Goal: Task Accomplishment & Management: Complete application form

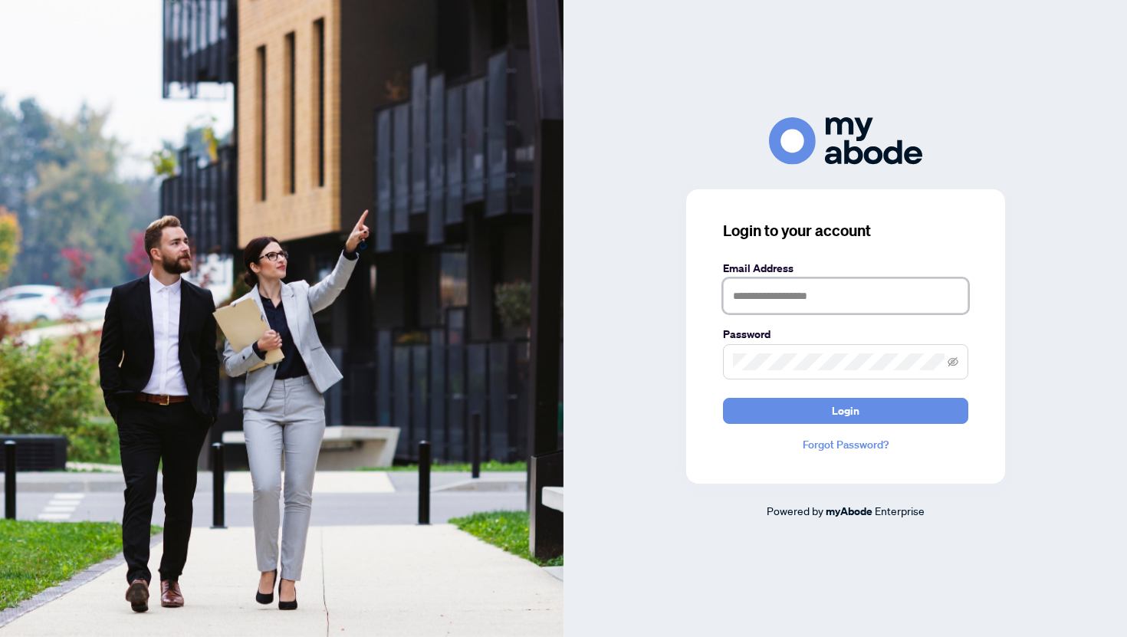
click at [763, 291] on input "text" at bounding box center [845, 295] width 245 height 35
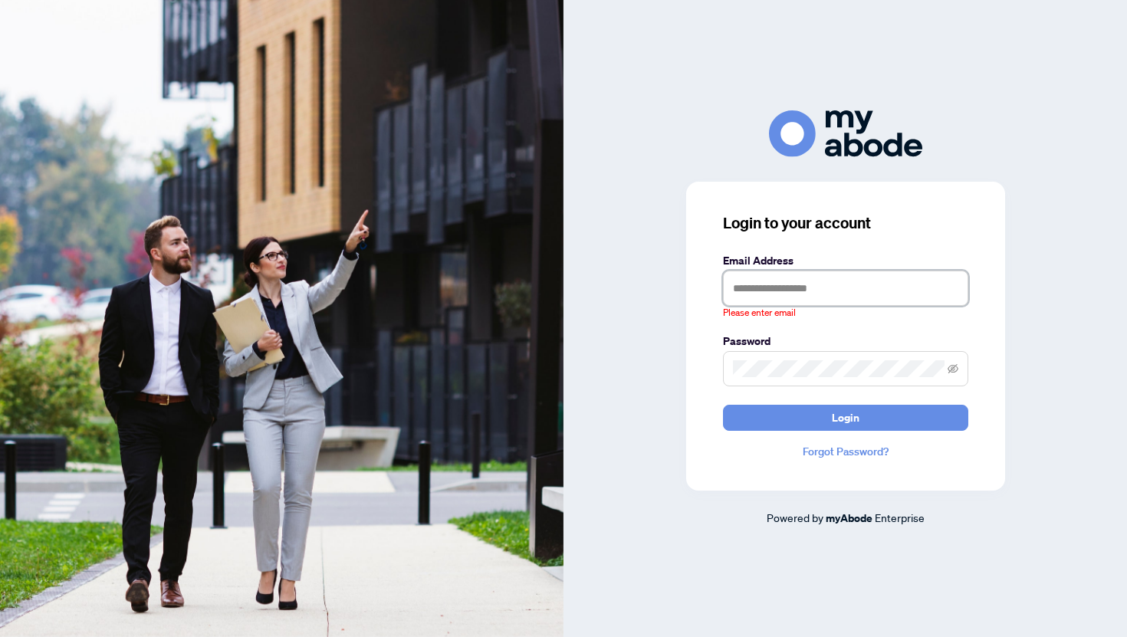
type input "**********"
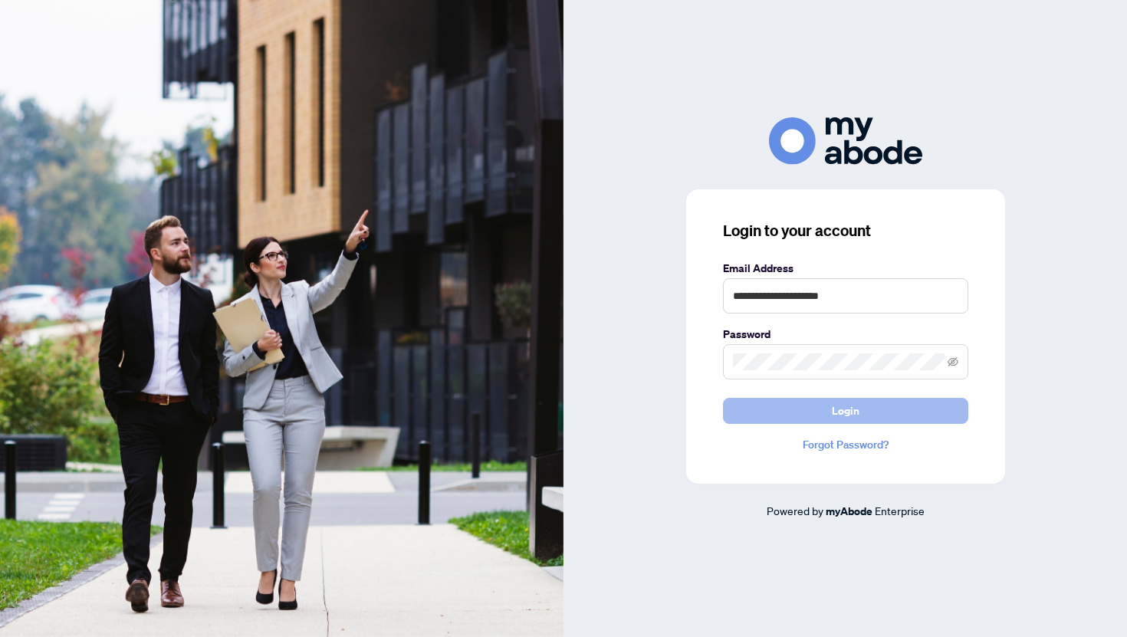
click at [784, 422] on button "Login" at bounding box center [845, 411] width 245 height 26
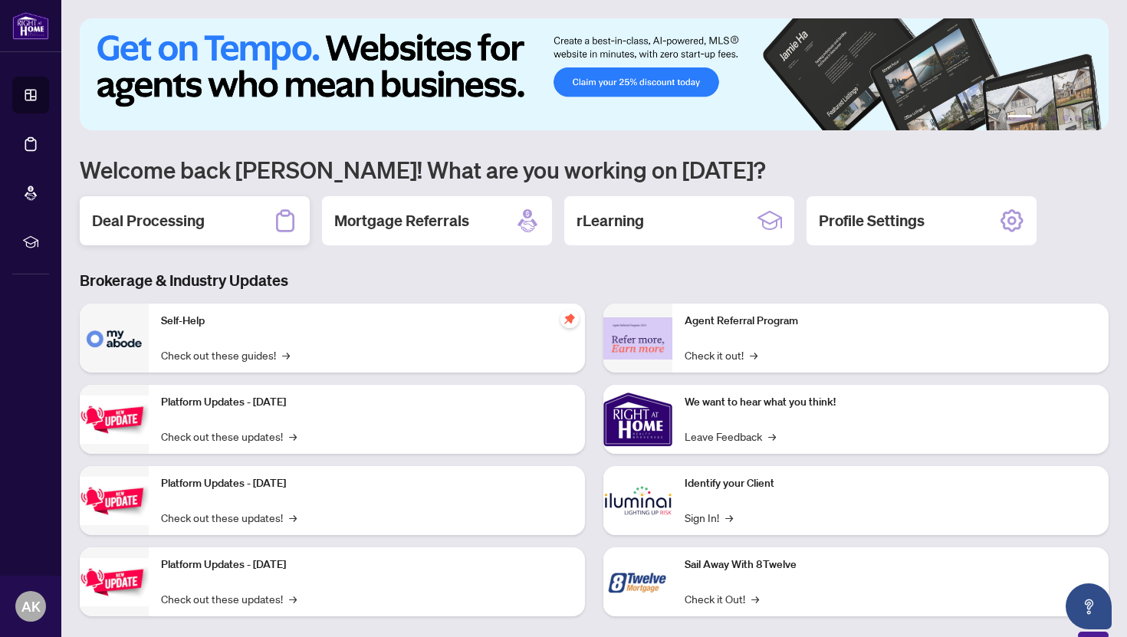
click at [191, 212] on h2 "Deal Processing" at bounding box center [148, 220] width 113 height 21
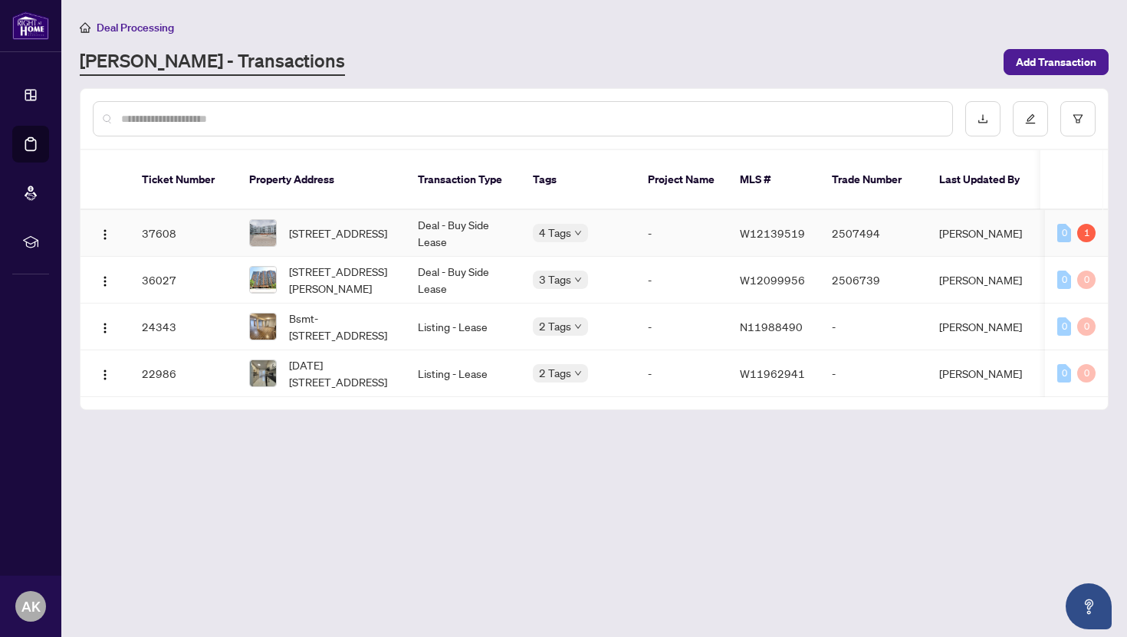
click at [966, 226] on td "[PERSON_NAME]" at bounding box center [984, 233] width 115 height 47
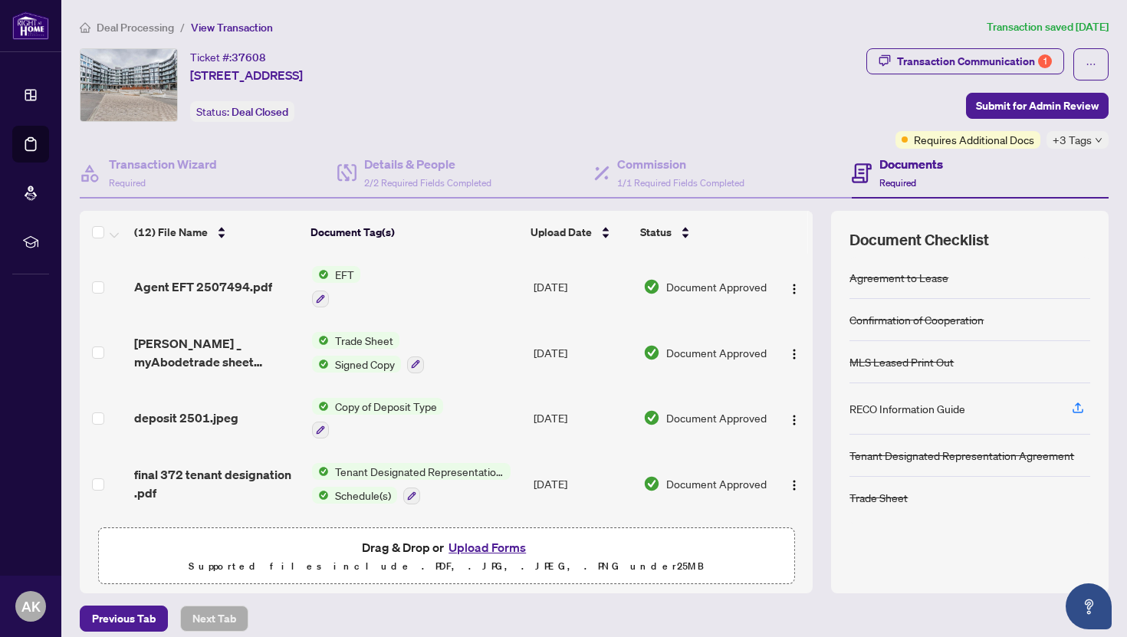
click at [482, 551] on button "Upload Forms" at bounding box center [487, 547] width 87 height 20
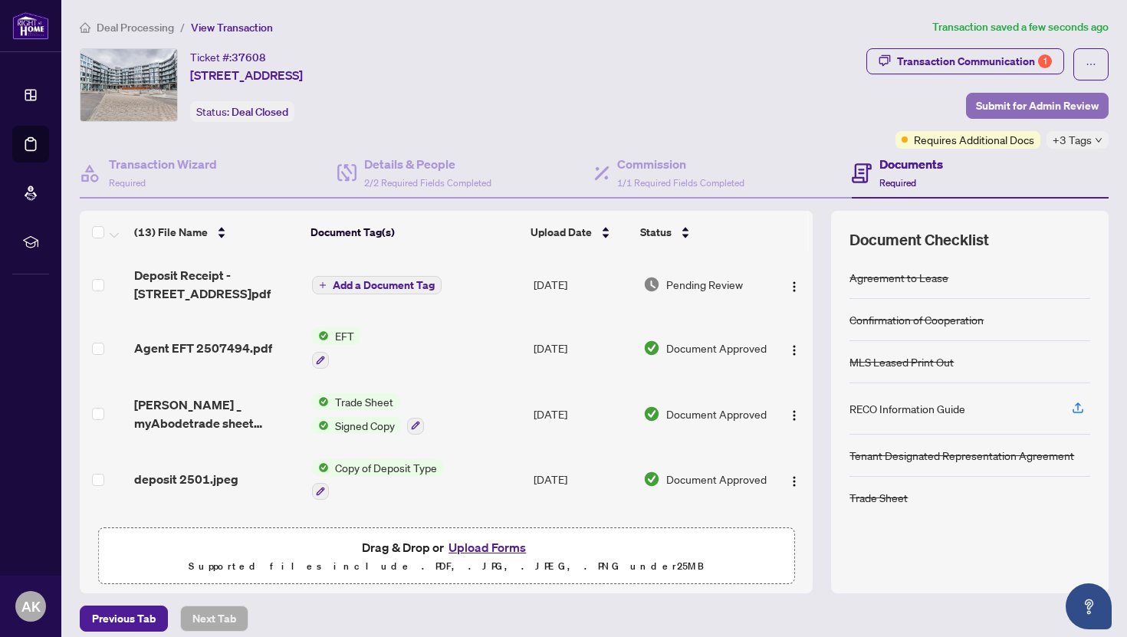
click at [1020, 103] on span "Submit for Admin Review" at bounding box center [1037, 106] width 123 height 25
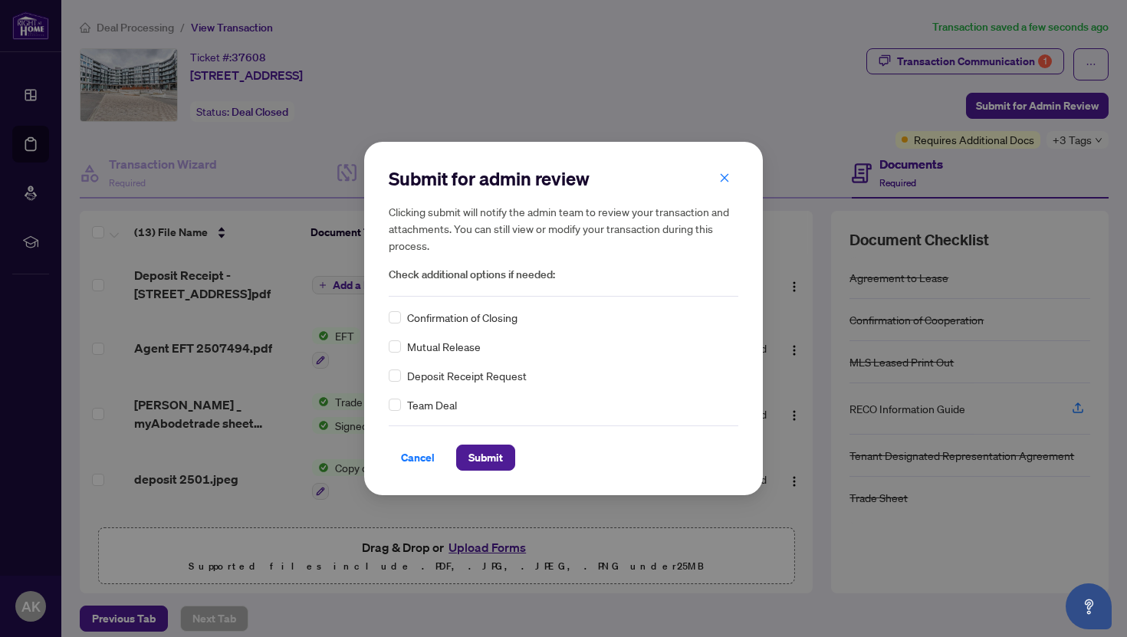
click at [407, 382] on span "Deposit Receipt Request" at bounding box center [467, 375] width 120 height 17
click at [386, 381] on div "Submit for admin review Clicking submit will notify the admin team to review yo…" at bounding box center [563, 318] width 399 height 353
click at [475, 457] on span "Submit" at bounding box center [485, 457] width 34 height 25
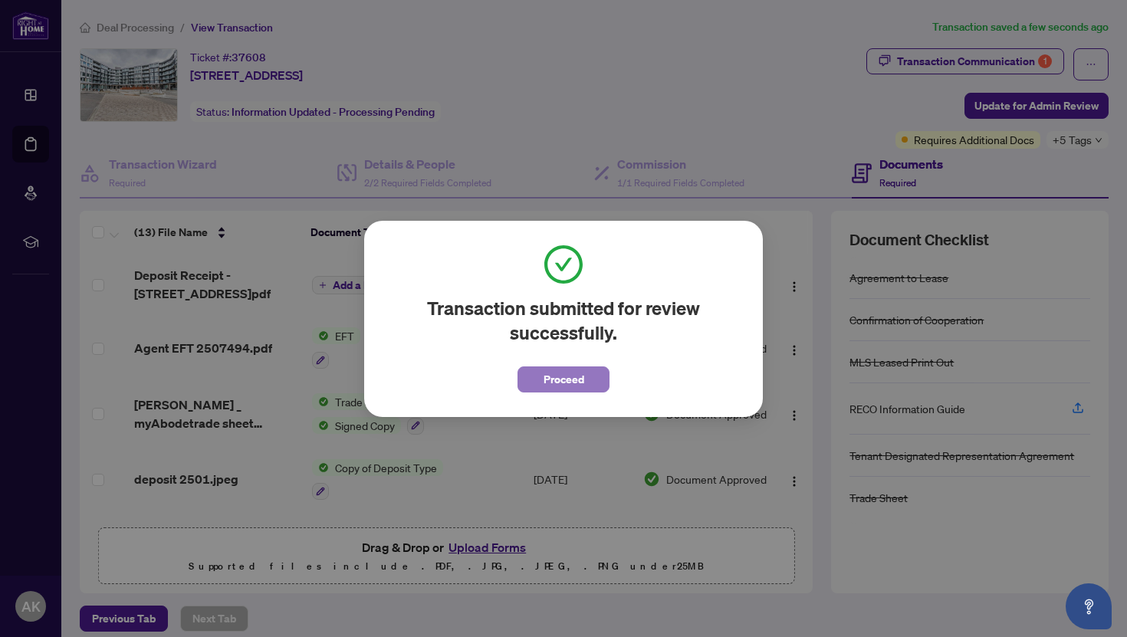
click at [566, 380] on span "Proceed" at bounding box center [564, 379] width 41 height 25
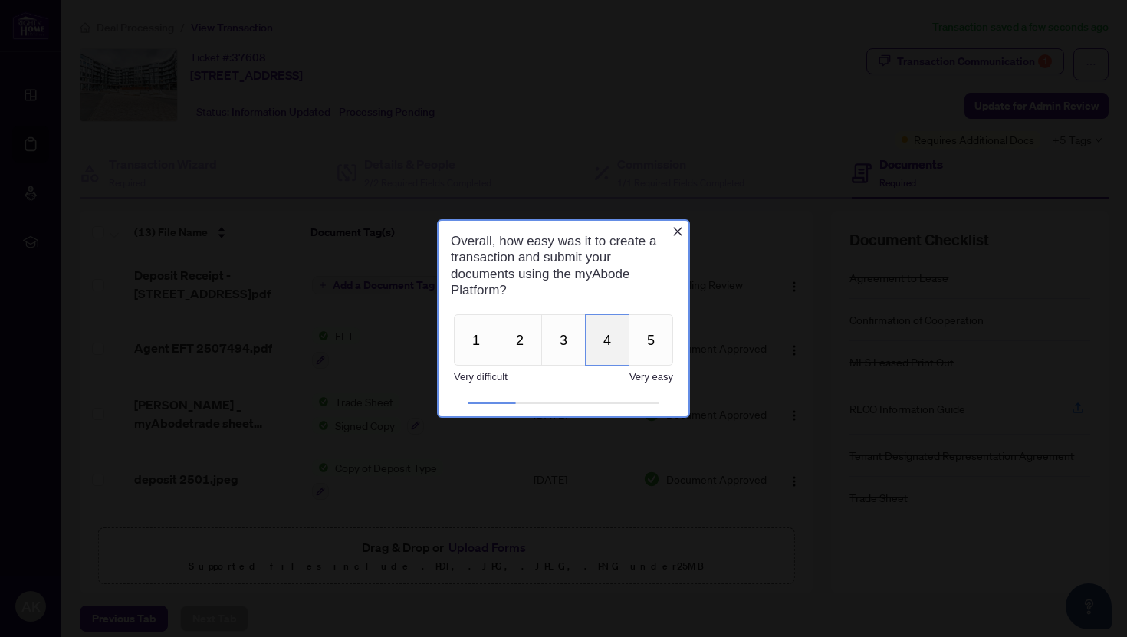
click at [598, 348] on button "4" at bounding box center [607, 339] width 44 height 51
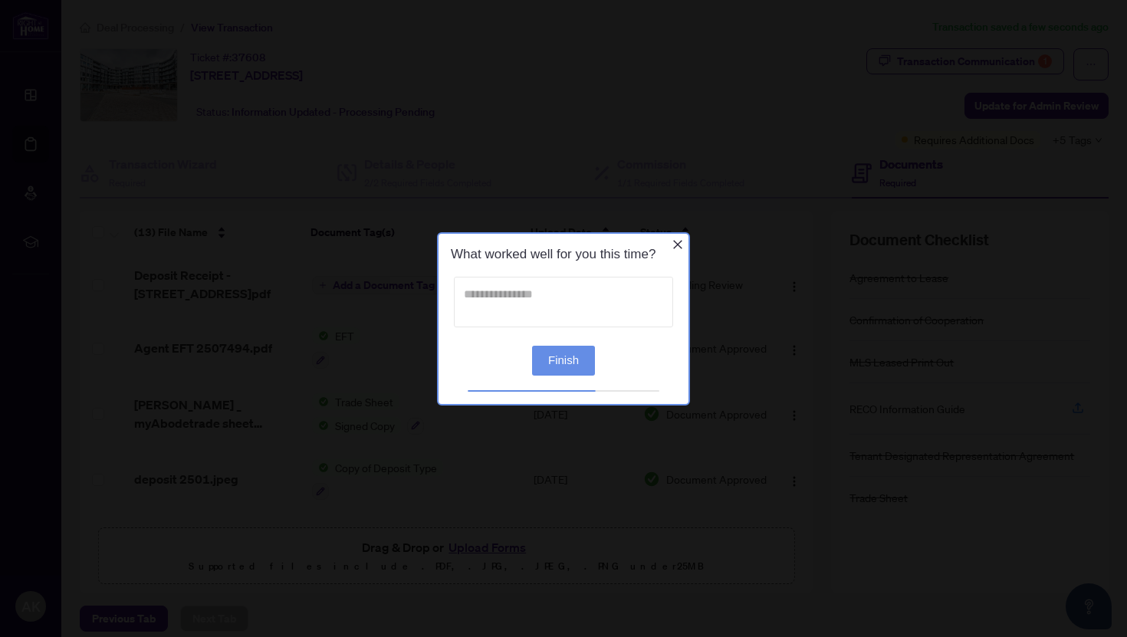
click at [540, 310] on textarea at bounding box center [563, 301] width 219 height 51
click at [565, 356] on button "Finish" at bounding box center [563, 360] width 63 height 30
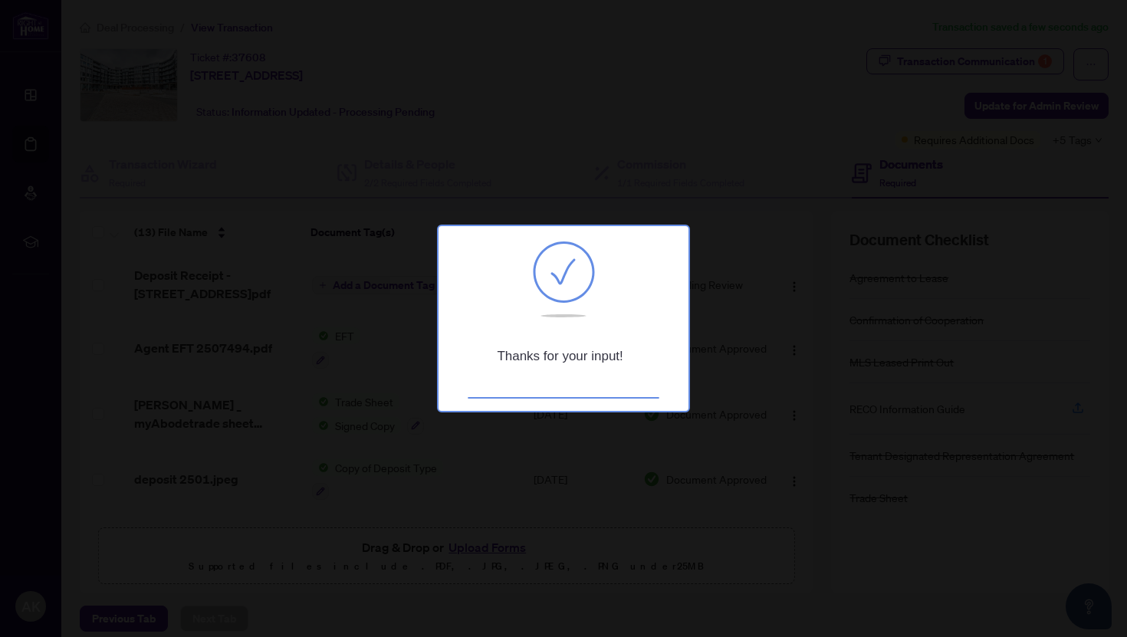
click at [713, 168] on div at bounding box center [563, 318] width 1127 height 637
